Goal: Task Accomplishment & Management: Manage account settings

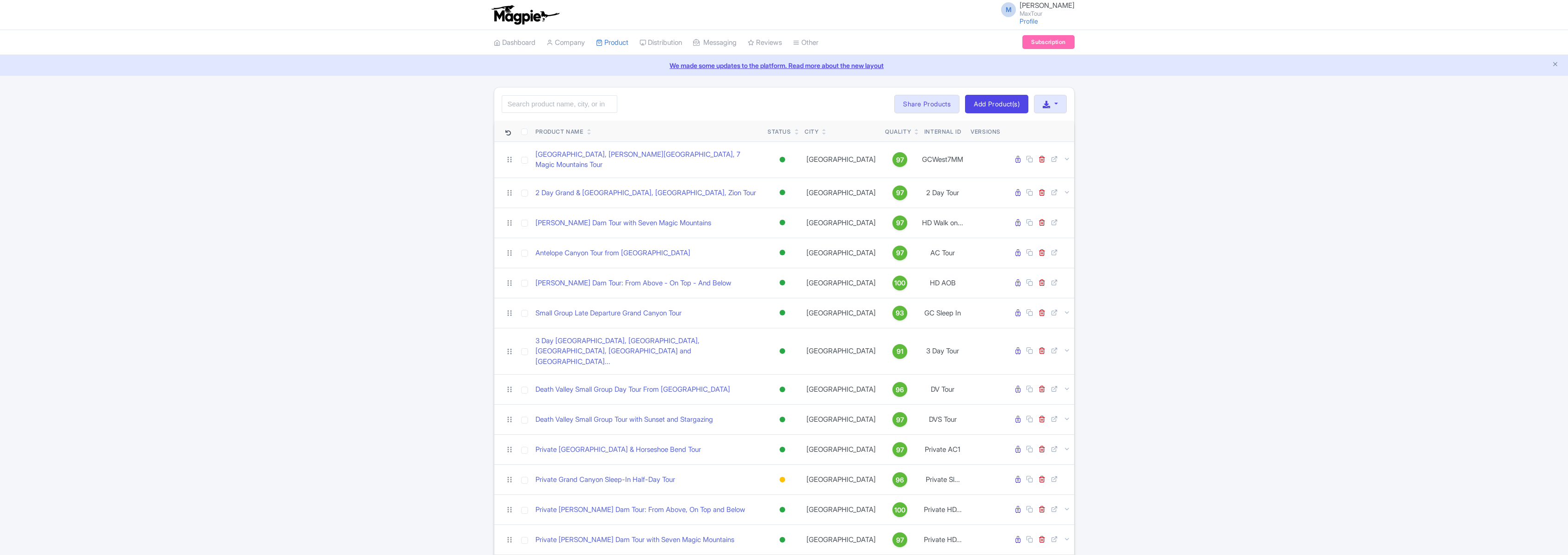
scroll to position [288, 0]
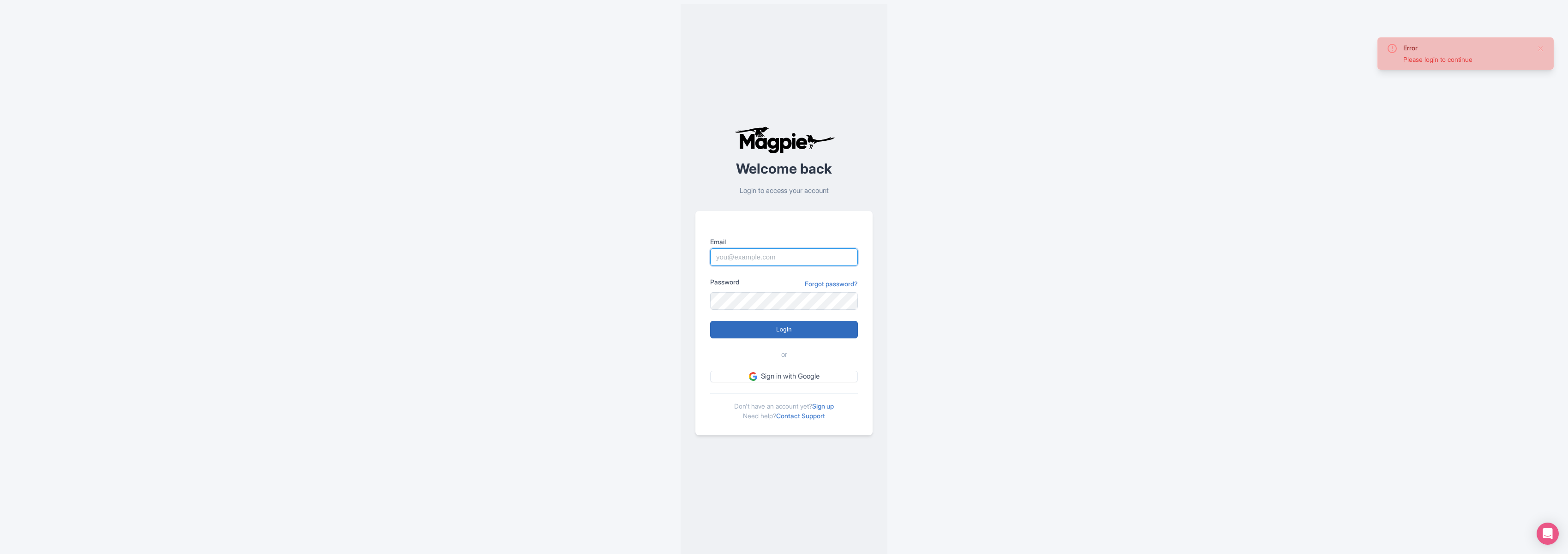
type input "marko@maxtour.co"
click at [791, 326] on input "Login" at bounding box center [784, 329] width 147 height 18
type input "Logging in..."
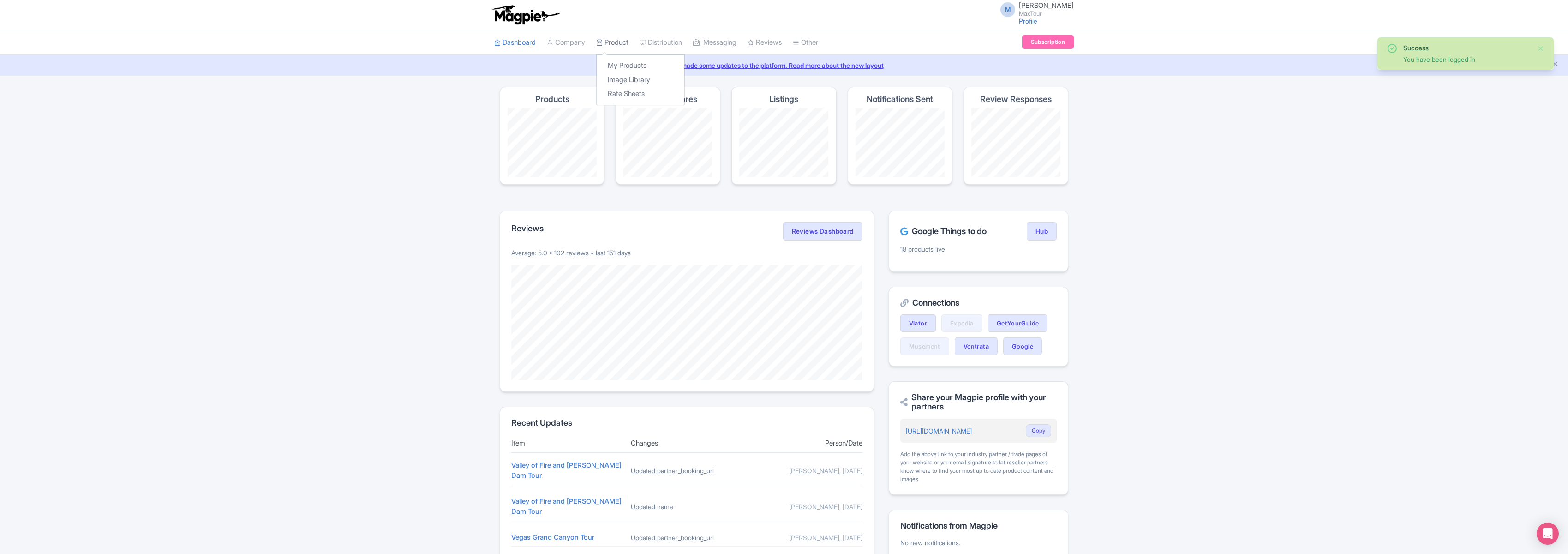
click at [615, 41] on link "Product" at bounding box center [612, 43] width 32 height 25
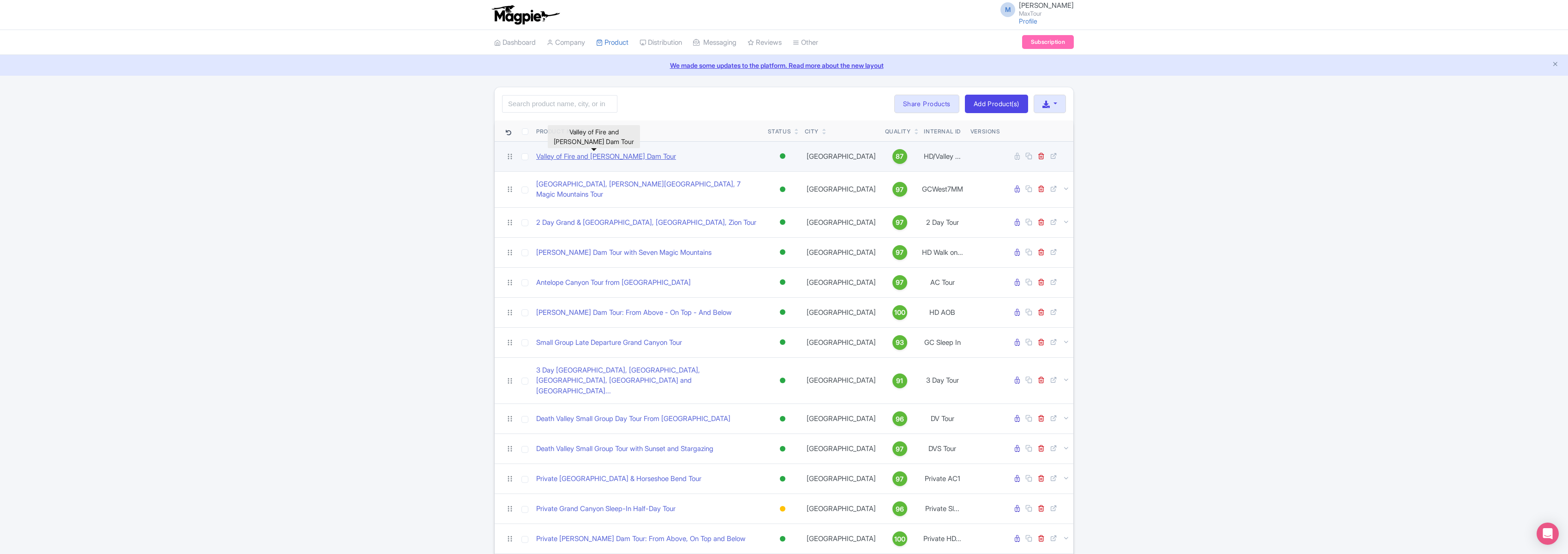
click at [581, 153] on link "Valley of Fire and [PERSON_NAME] Dam Tour" at bounding box center [606, 156] width 140 height 10
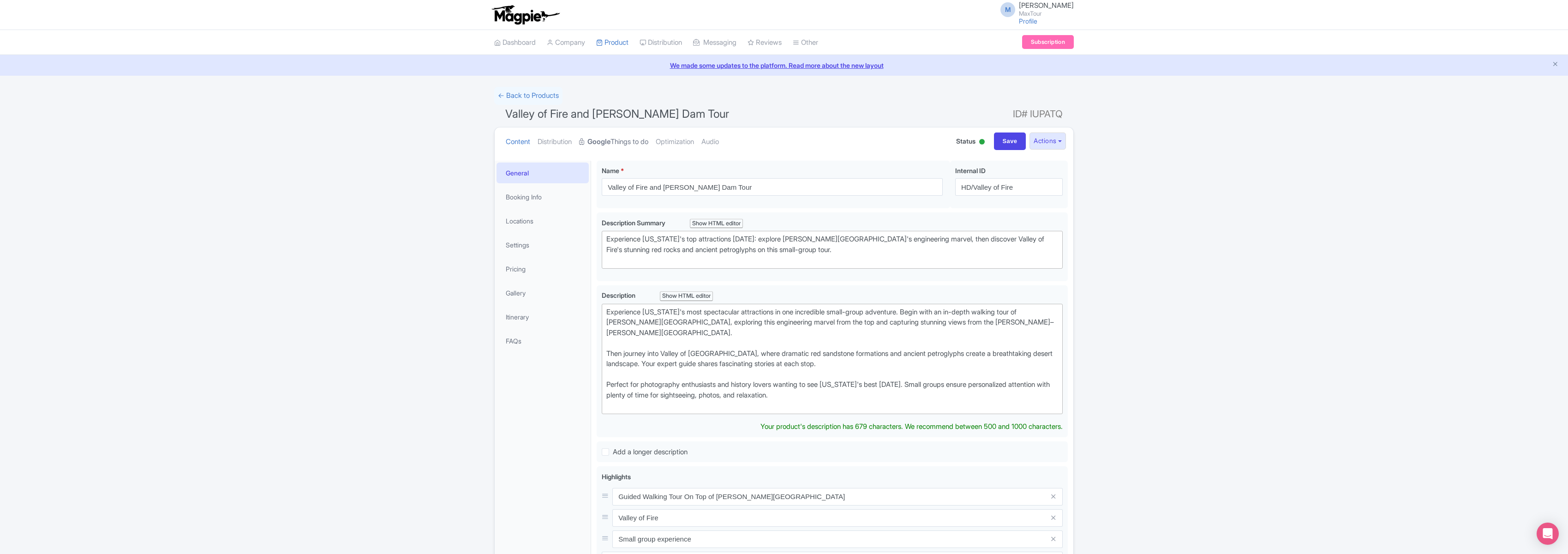
click at [620, 138] on link "Google Things to do" at bounding box center [614, 141] width 69 height 29
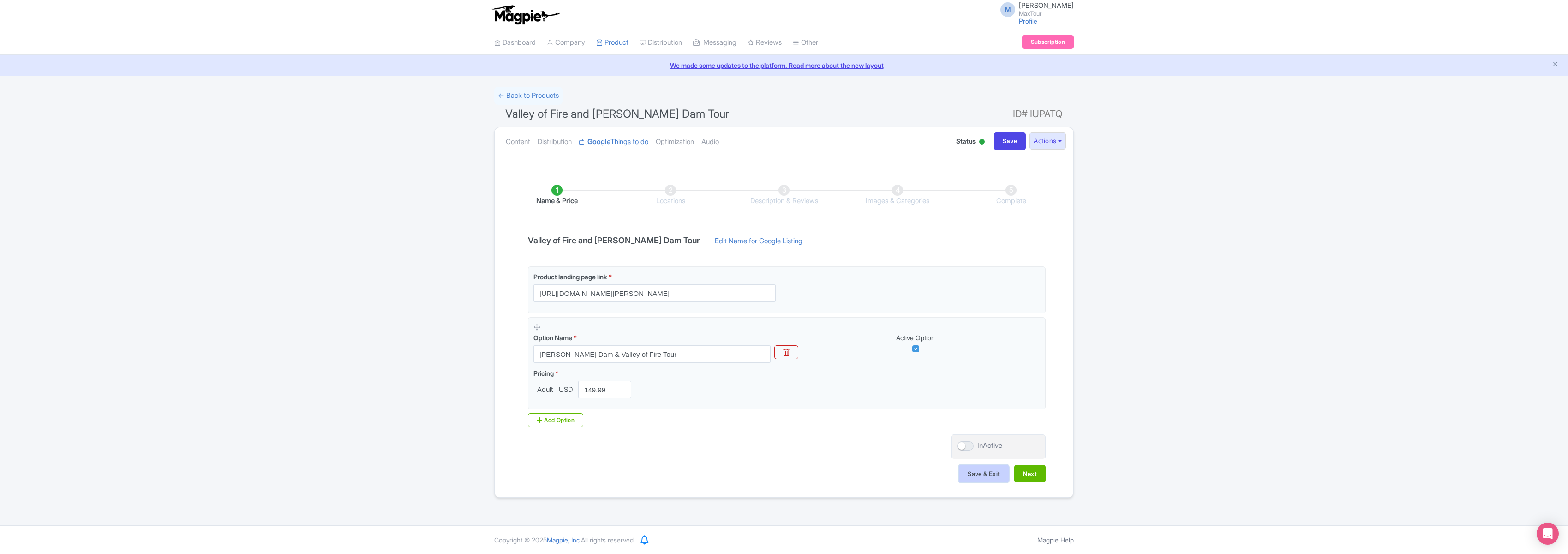
click at [984, 475] on button "Save & Exit" at bounding box center [984, 474] width 50 height 18
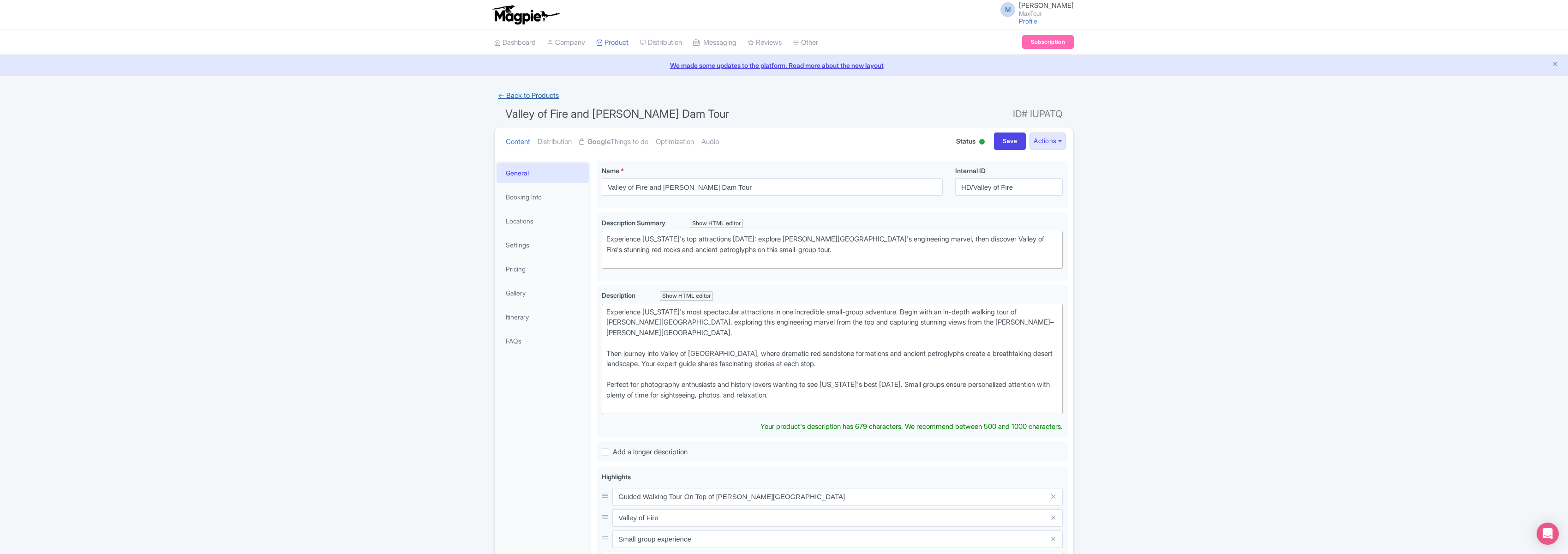
click at [526, 94] on link "← Back to Products" at bounding box center [528, 96] width 69 height 18
